Goal: Task Accomplishment & Management: Complete application form

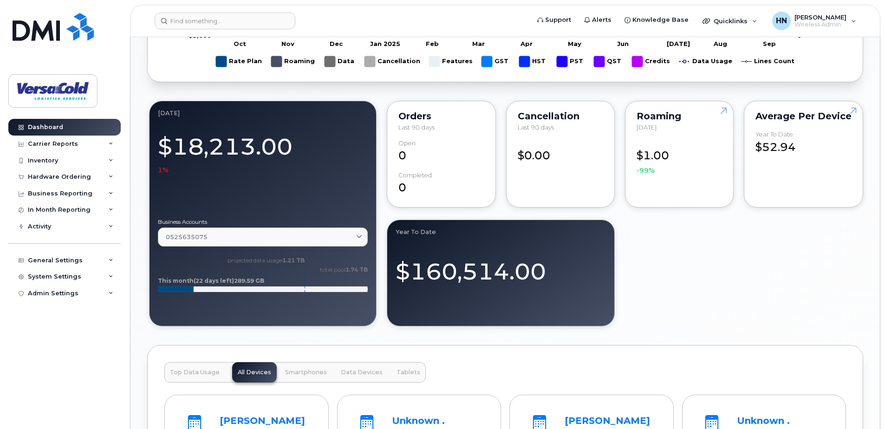
scroll to position [644, 0]
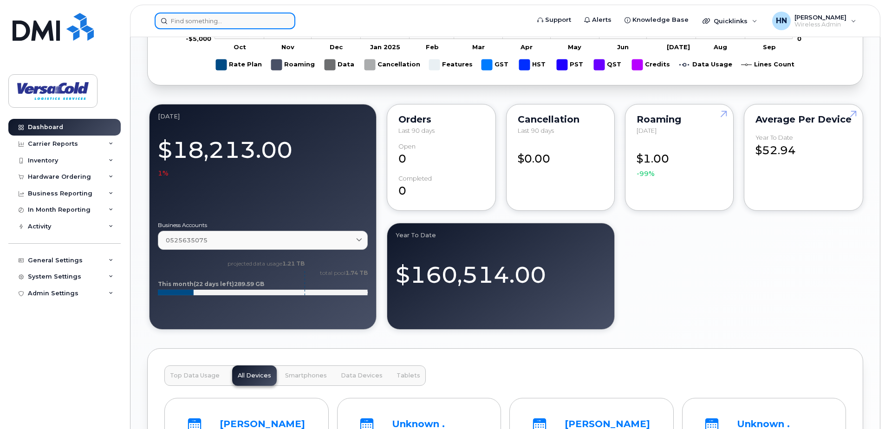
click at [208, 19] on input at bounding box center [225, 21] width 141 height 17
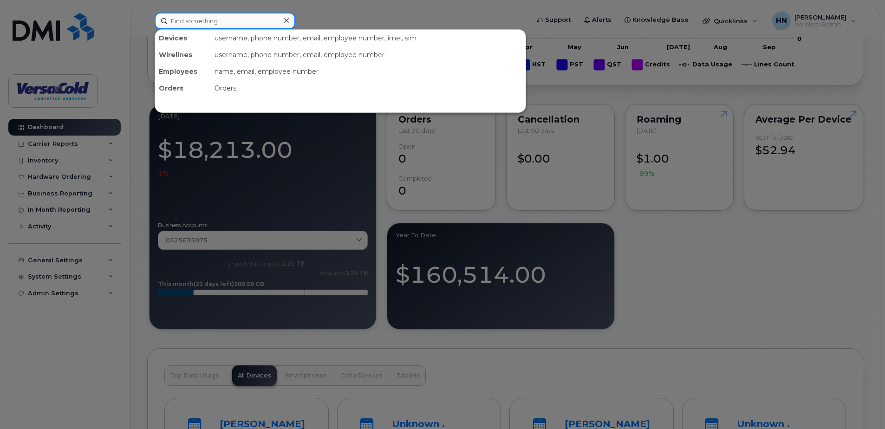
paste input "[PHONE_NUMBER]"
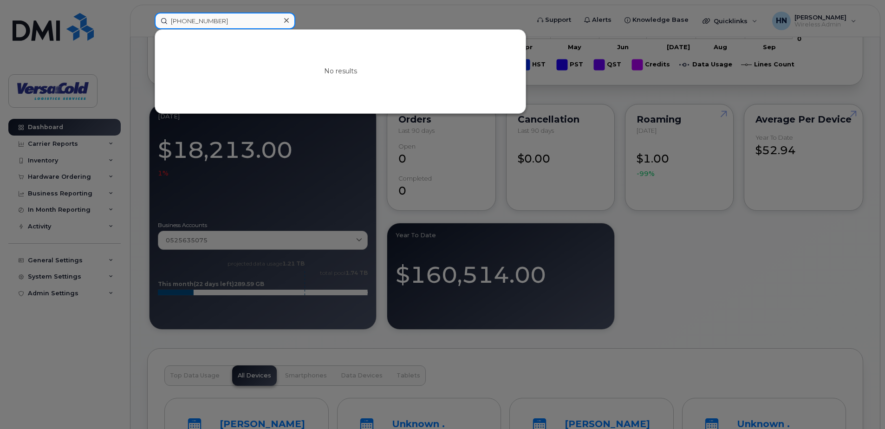
click at [189, 19] on input "[PHONE_NUMBER]" at bounding box center [225, 21] width 141 height 17
click at [668, 251] on div at bounding box center [442, 214] width 885 height 429
click at [147, 18] on div "4169490142 No results" at bounding box center [338, 21] width 383 height 17
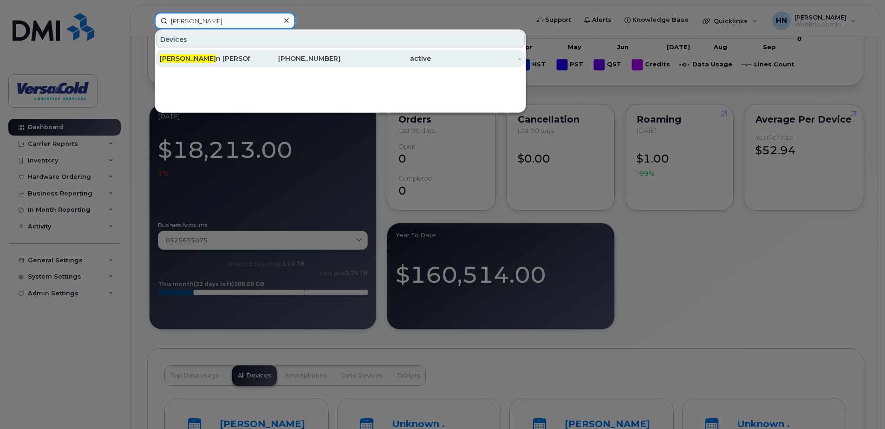
type input "[PERSON_NAME]"
click at [311, 58] on div "[PHONE_NUMBER]" at bounding box center [295, 58] width 90 height 9
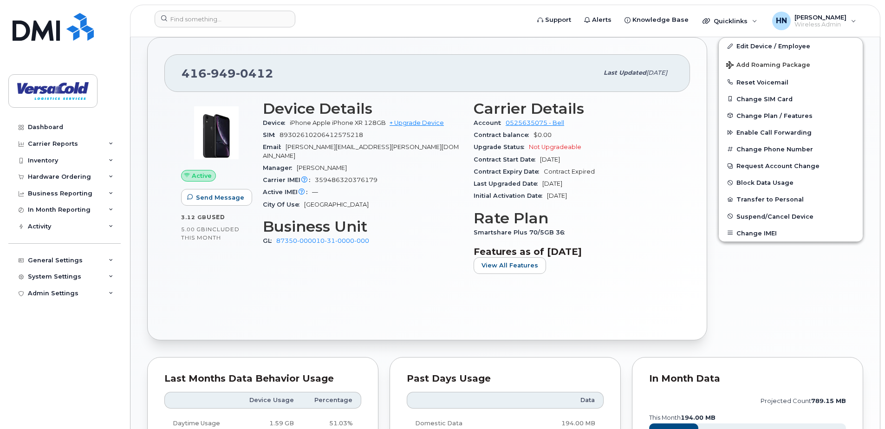
scroll to position [186, 0]
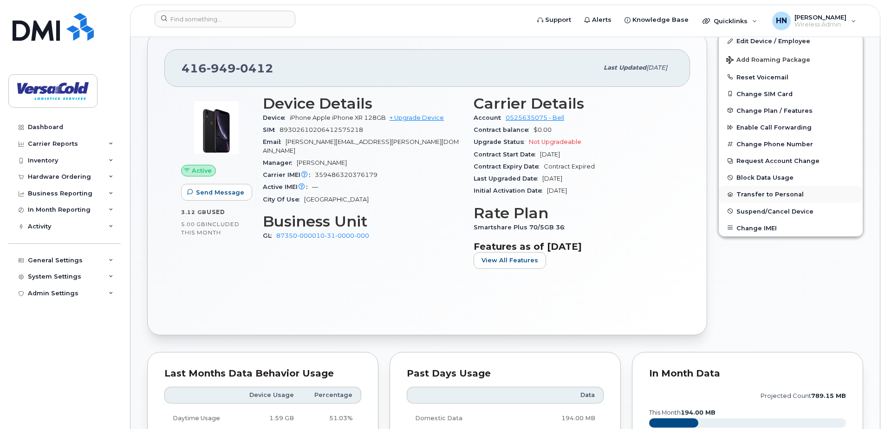
click at [772, 192] on button "Transfer to Personal" at bounding box center [790, 194] width 144 height 17
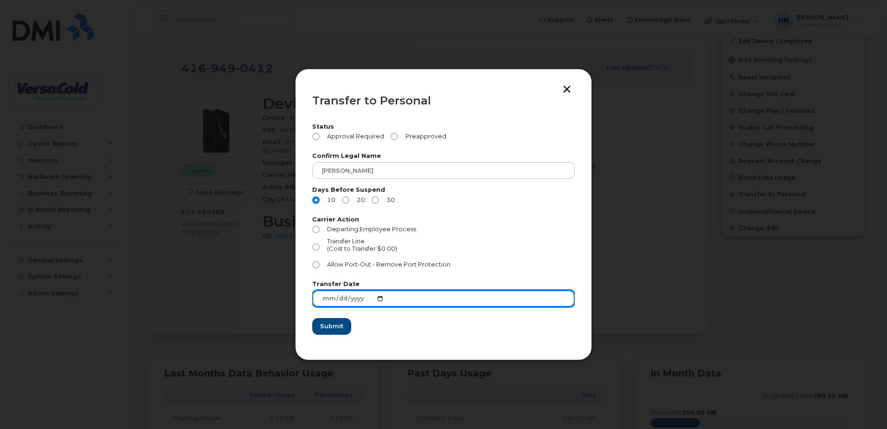
click at [381, 298] on input "2025-09-17" at bounding box center [443, 298] width 263 height 17
type input "2025-10-13"
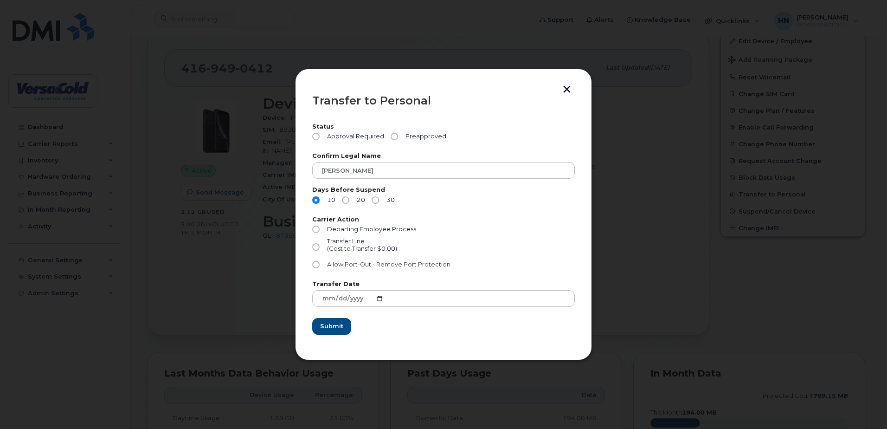
click at [341, 265] on span "Allow Port-Out - Remove Port Protection" at bounding box center [388, 264] width 123 height 7
click at [320, 265] on input "Allow Port-Out - Remove Port Protection" at bounding box center [315, 264] width 7 height 7
radio input "true"
click at [316, 247] on input "Transfer Line (Cost to Transfer $0.00)" at bounding box center [315, 246] width 7 height 7
radio input "true"
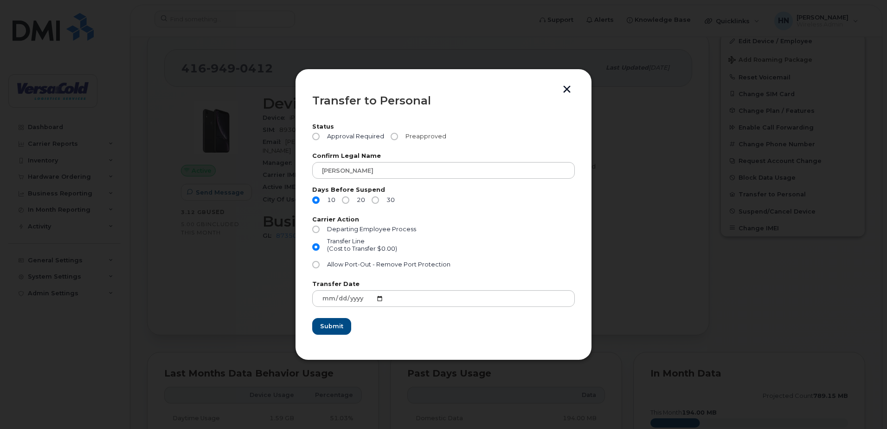
click at [393, 138] on input "Preapproved" at bounding box center [394, 136] width 7 height 7
radio input "true"
click at [342, 327] on span "Submit" at bounding box center [331, 326] width 23 height 9
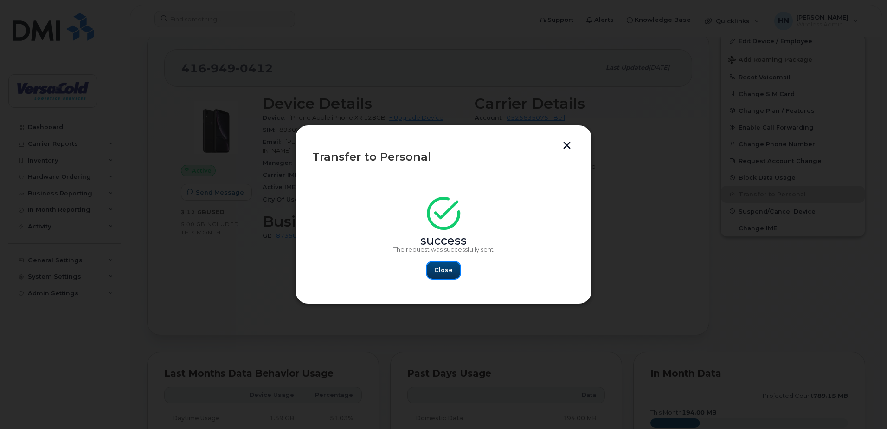
click at [447, 270] on span "Close" at bounding box center [443, 269] width 19 height 9
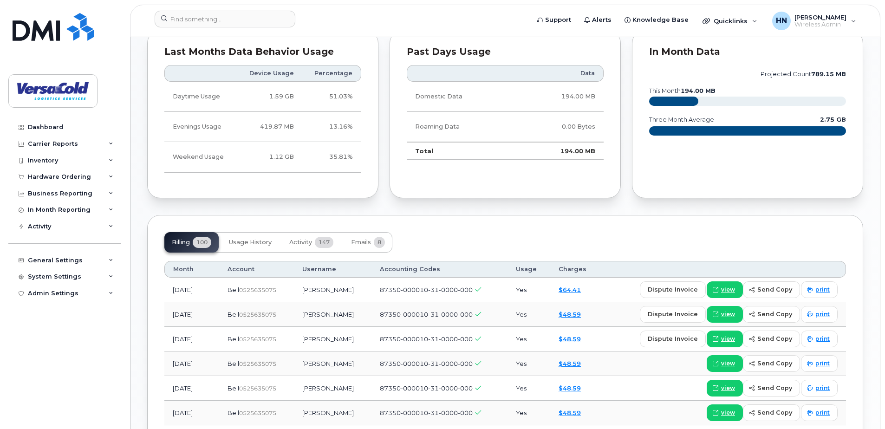
scroll to position [510, 0]
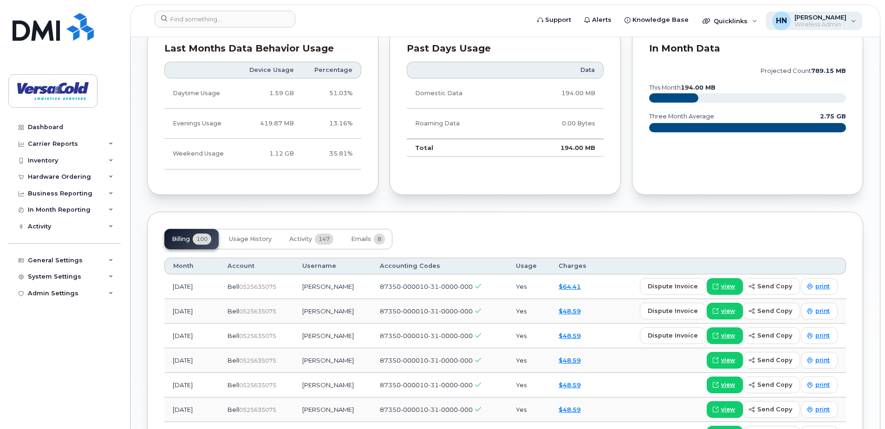
click at [835, 20] on span "[PERSON_NAME]" at bounding box center [820, 16] width 52 height 7
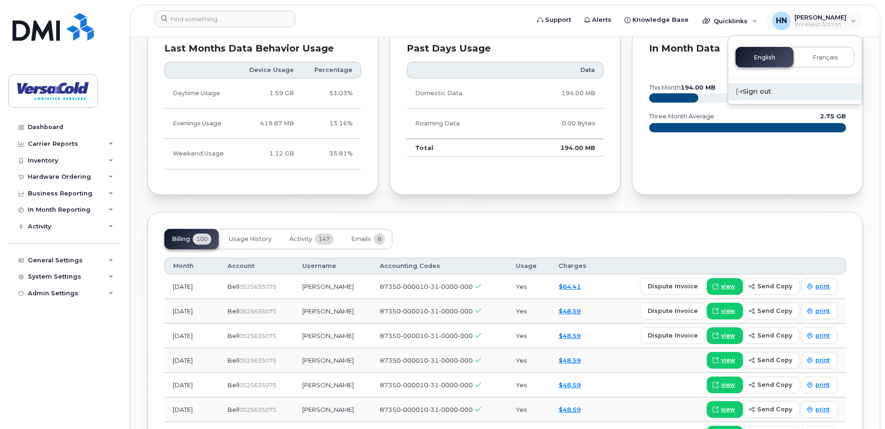
click at [754, 95] on div "Sign out" at bounding box center [795, 91] width 134 height 17
